Goal: Transaction & Acquisition: Purchase product/service

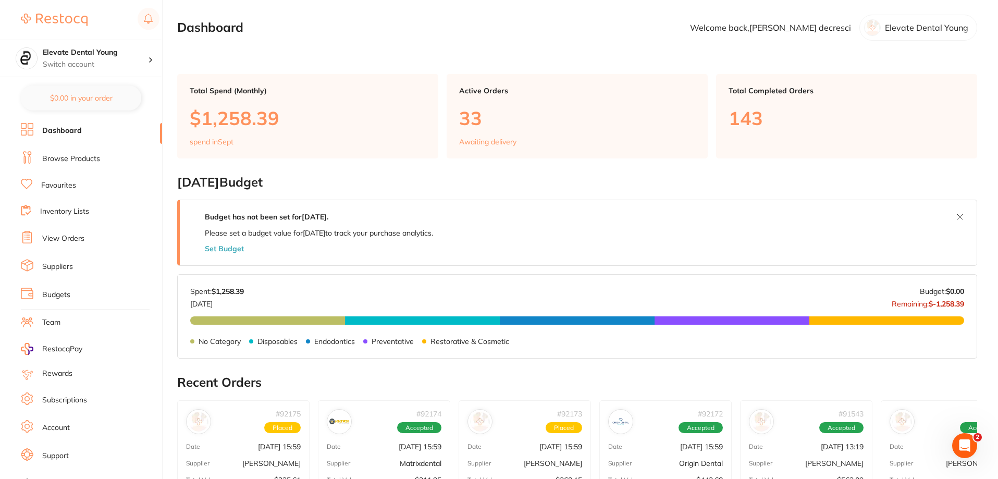
click at [82, 159] on link "Browse Products" at bounding box center [71, 159] width 58 height 10
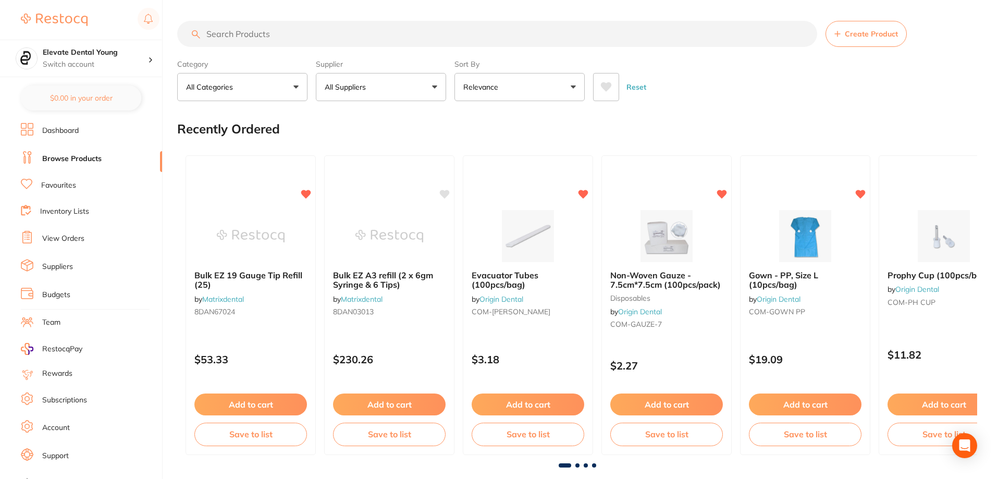
click at [247, 30] on input "search" at bounding box center [497, 34] width 640 height 26
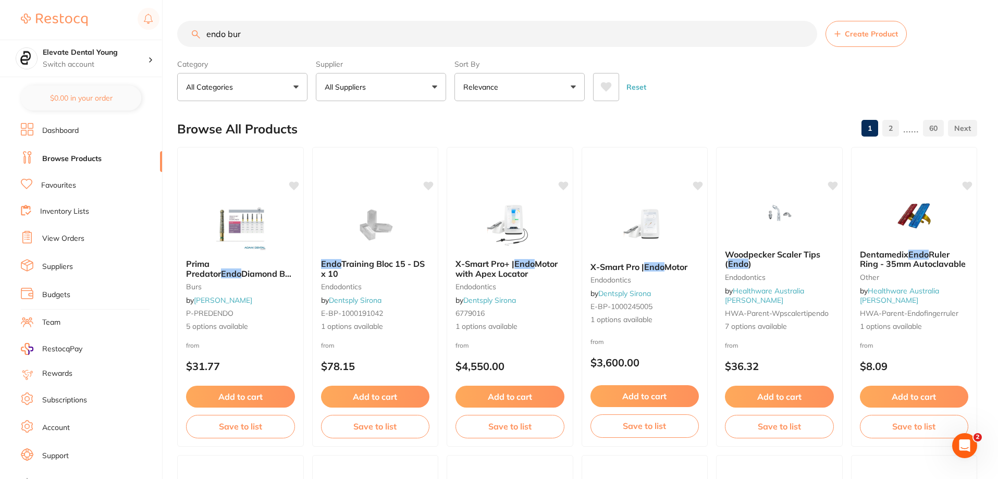
type input "endo bur"
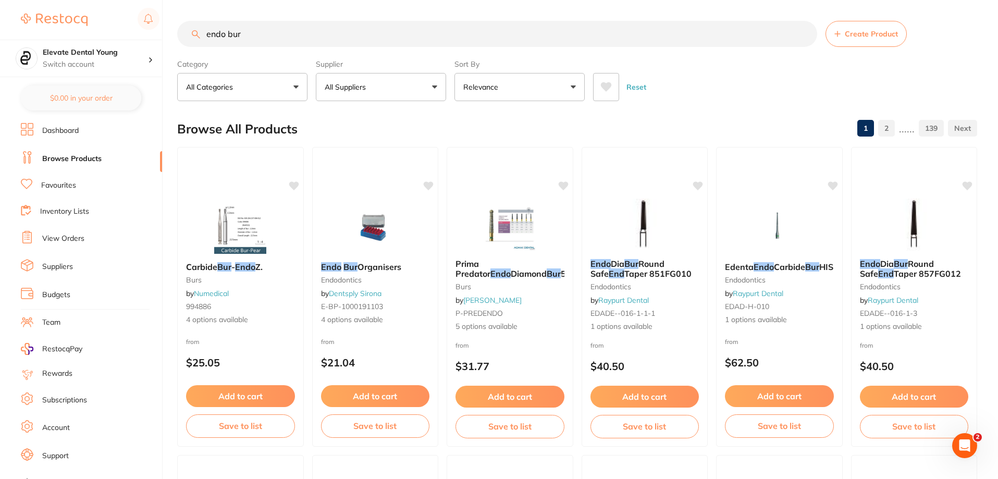
drag, startPoint x: 263, startPoint y: 38, endPoint x: 183, endPoint y: 26, distance: 81.2
click at [183, 26] on input "endo bur" at bounding box center [497, 34] width 640 height 26
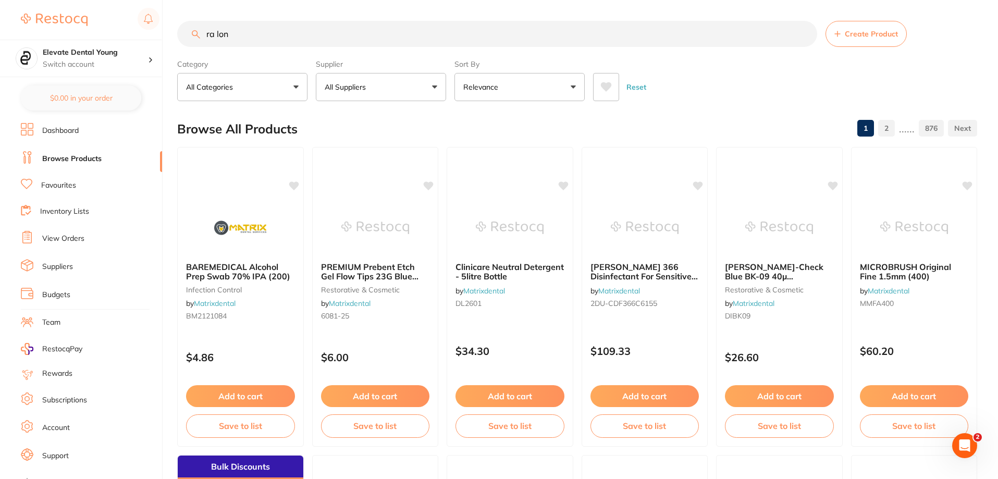
type input "[PERSON_NAME]"
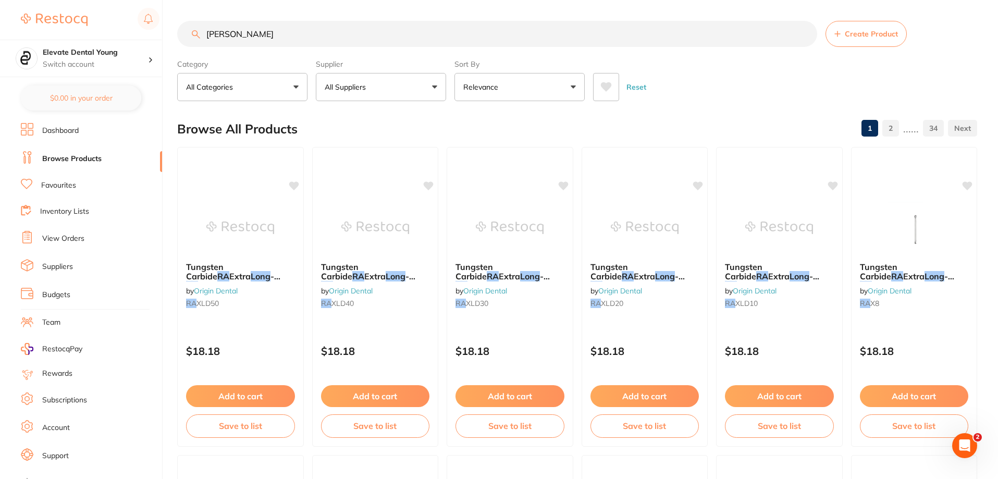
click at [391, 87] on button "All Suppliers" at bounding box center [381, 87] width 130 height 28
type input "origin"
click at [413, 182] on li "Origin Dental" at bounding box center [381, 177] width 122 height 29
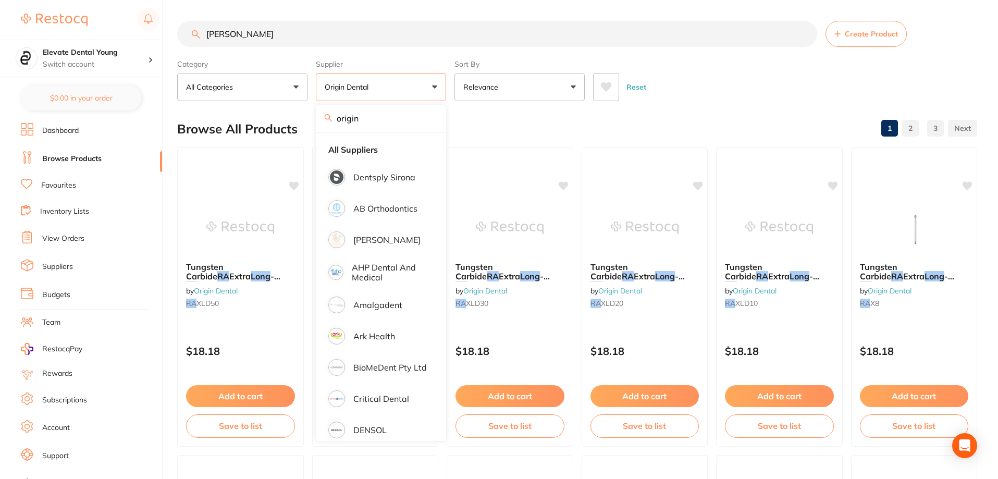
click at [754, 87] on div "Reset" at bounding box center [781, 83] width 376 height 36
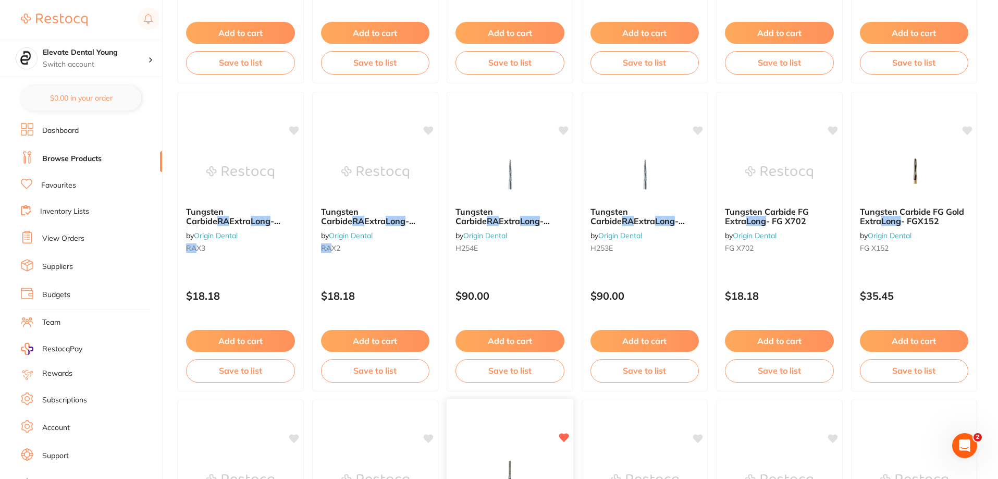
scroll to position [573, 0]
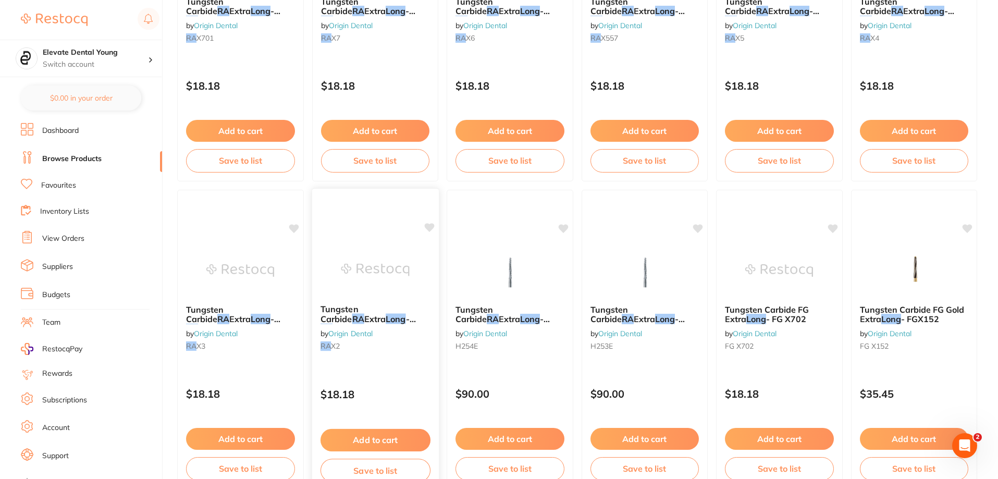
click at [372, 430] on button "Add to cart" at bounding box center [375, 440] width 110 height 22
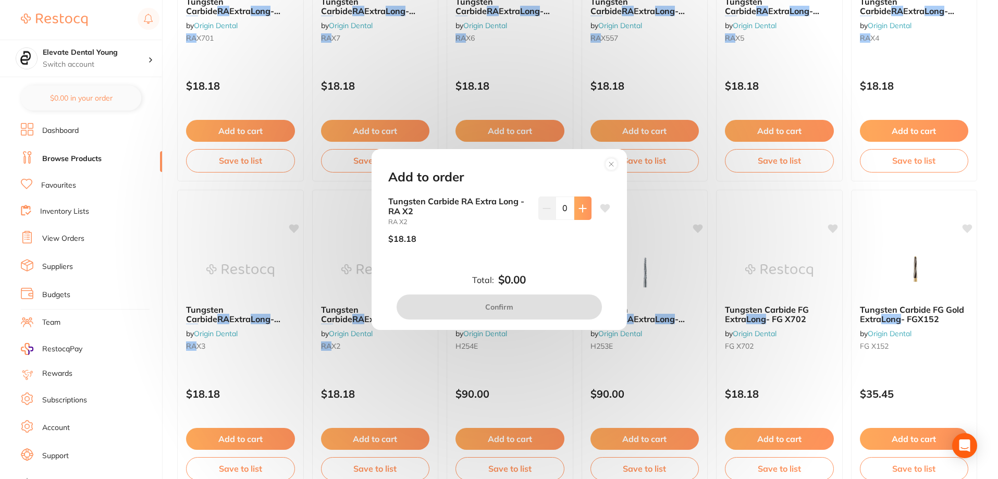
click at [574, 205] on button at bounding box center [582, 207] width 17 height 23
type input "2"
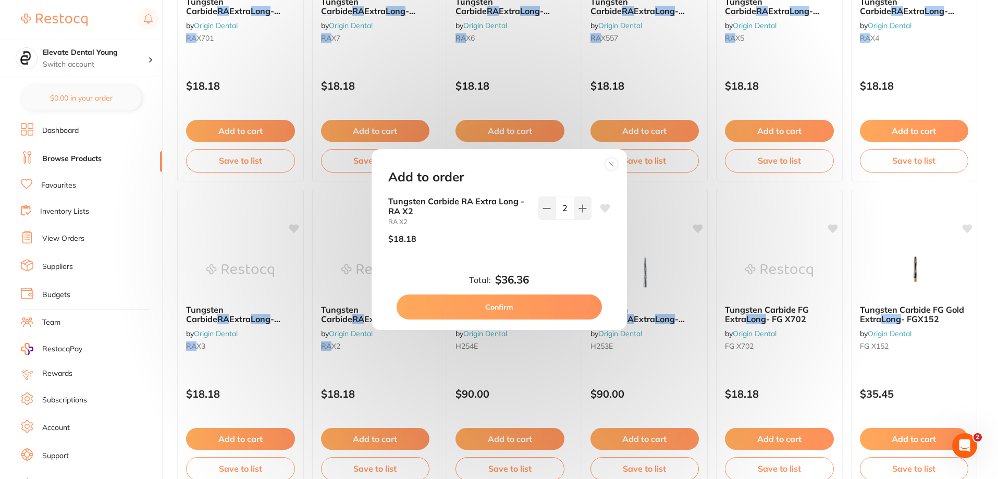
click at [536, 310] on button "Confirm" at bounding box center [499, 306] width 205 height 25
checkbox input "false"
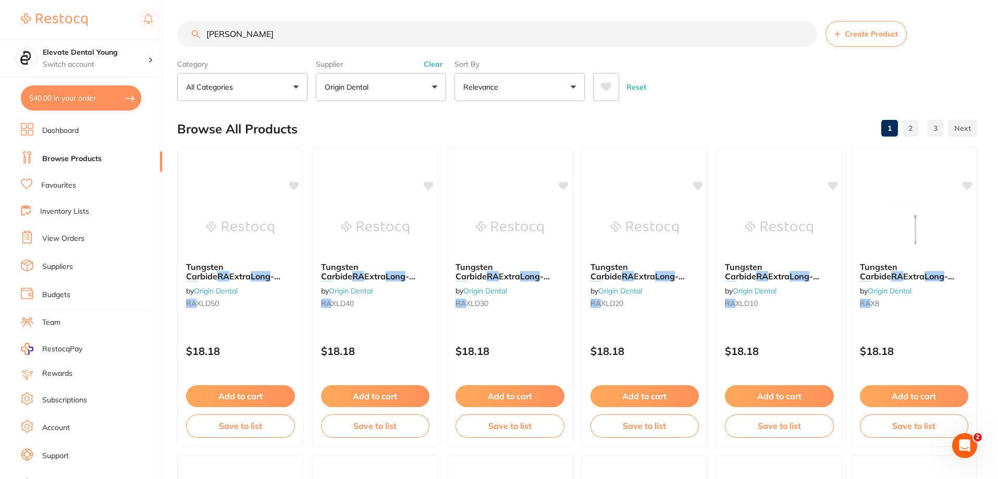
click at [260, 45] on input "[PERSON_NAME]" at bounding box center [497, 34] width 640 height 26
type input "r"
type input "endo bur"
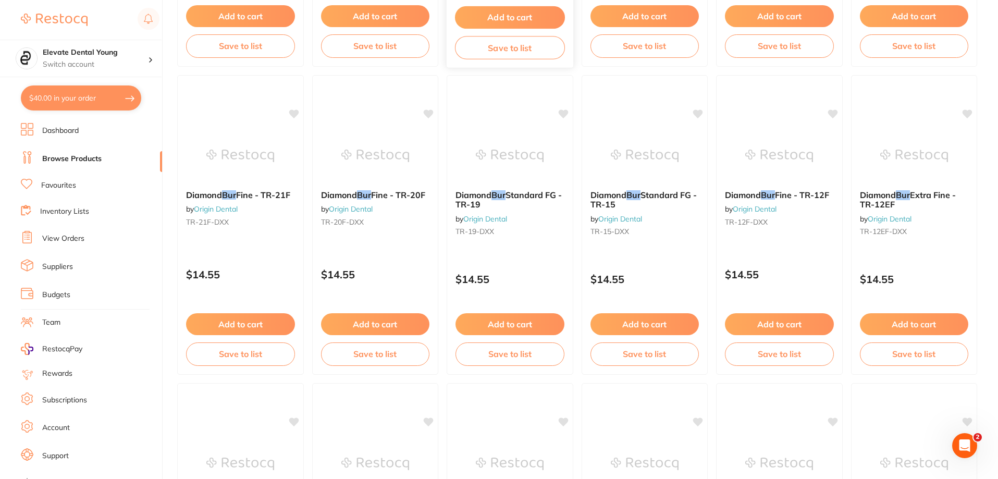
scroll to position [1980, 0]
